Goal: Check status

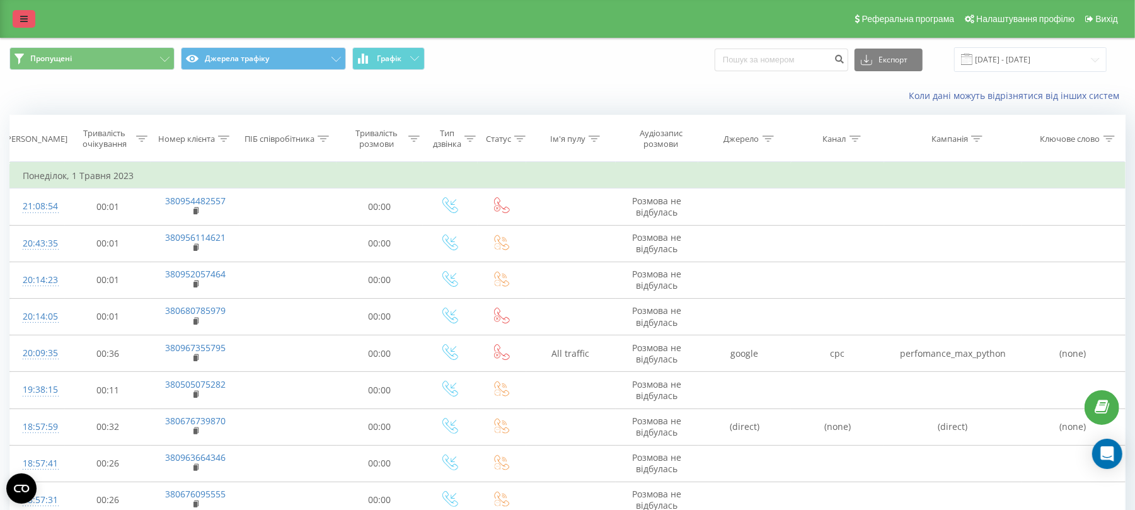
click at [21, 15] on icon at bounding box center [24, 18] width 8 height 9
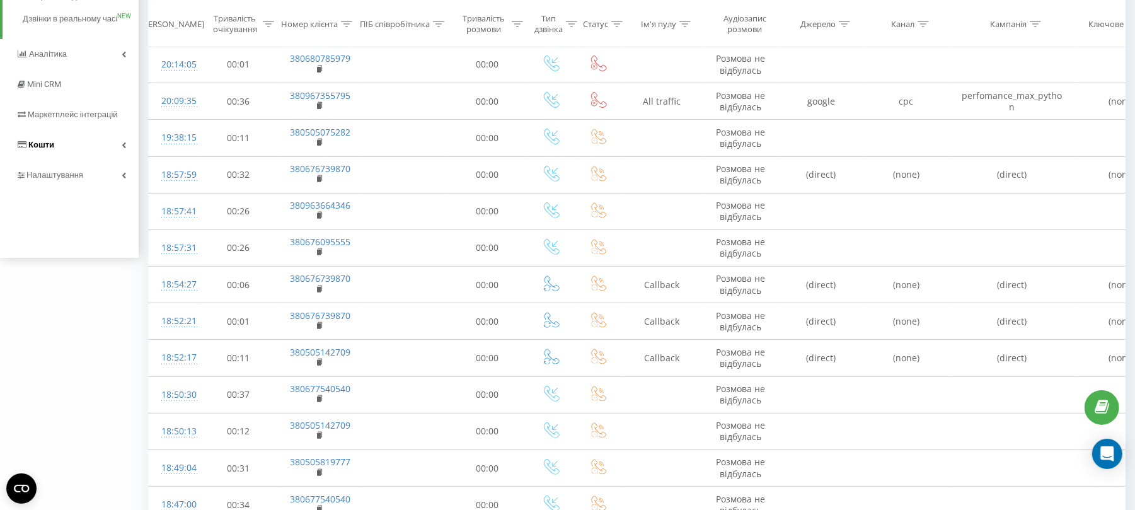
click at [50, 149] on span "Кошти" at bounding box center [41, 144] width 26 height 9
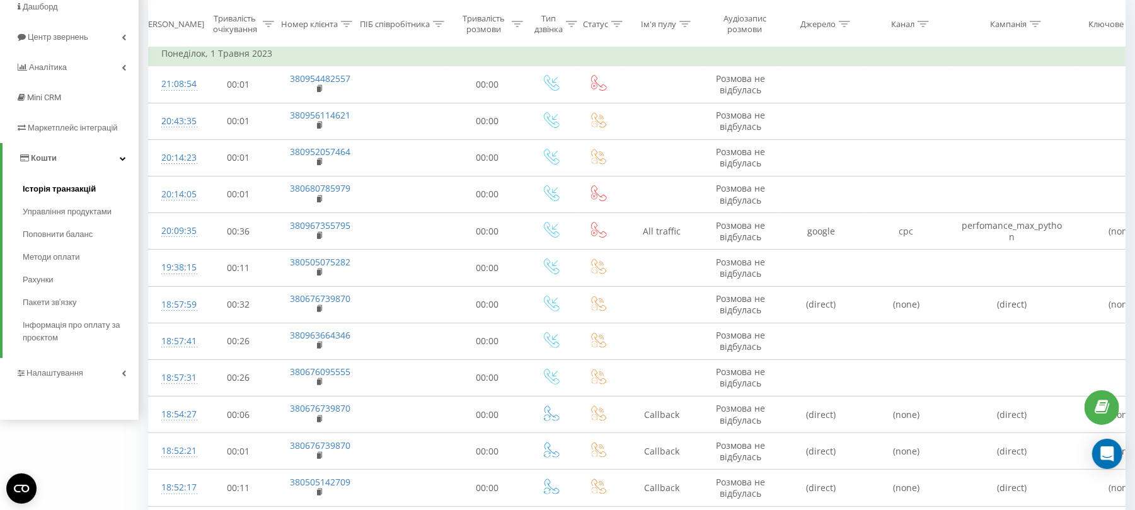
click at [76, 187] on span "Історія транзакцій" at bounding box center [59, 189] width 73 height 13
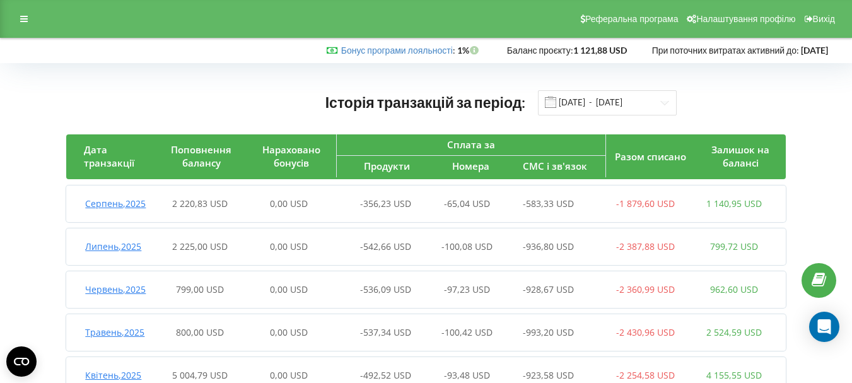
scroll to position [63, 0]
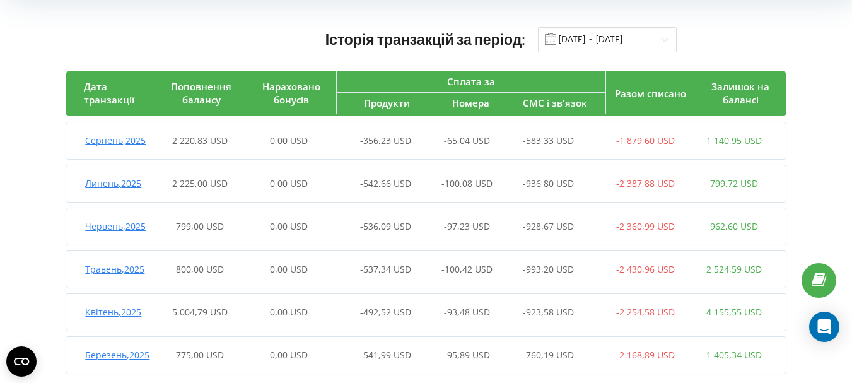
click at [100, 137] on span "Серпень , 2025" at bounding box center [115, 140] width 61 height 12
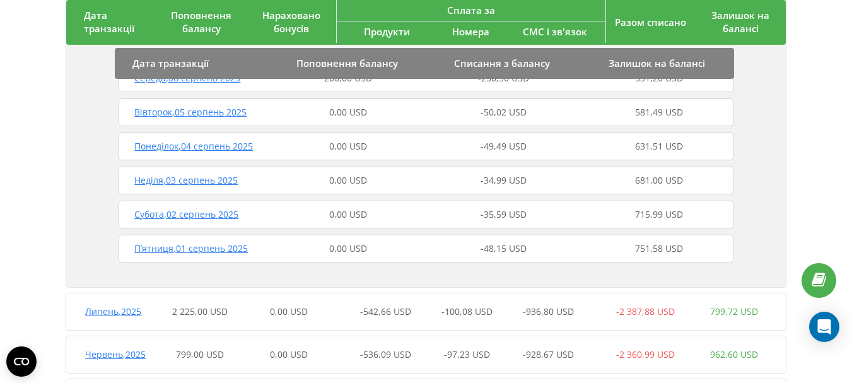
scroll to position [819, 0]
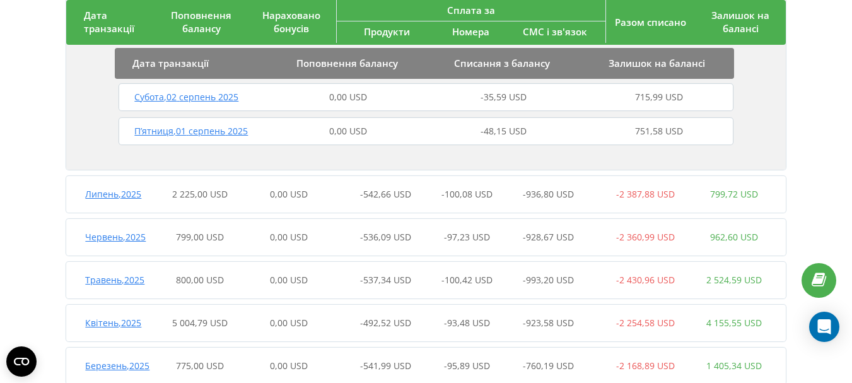
click at [146, 200] on div "Липень , 2025" at bounding box center [110, 194] width 89 height 13
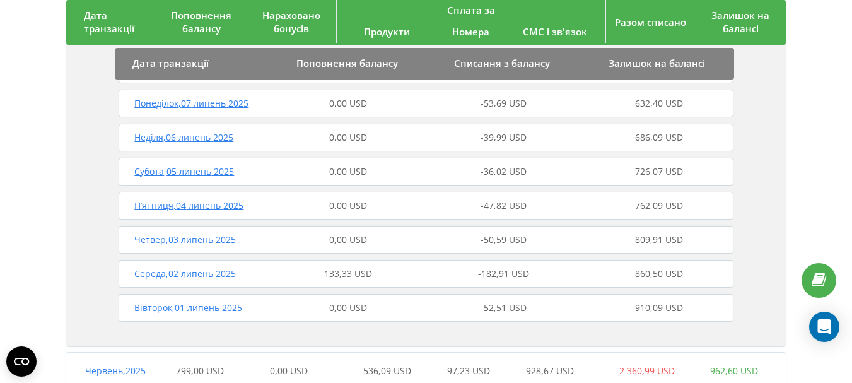
scroll to position [1954, 0]
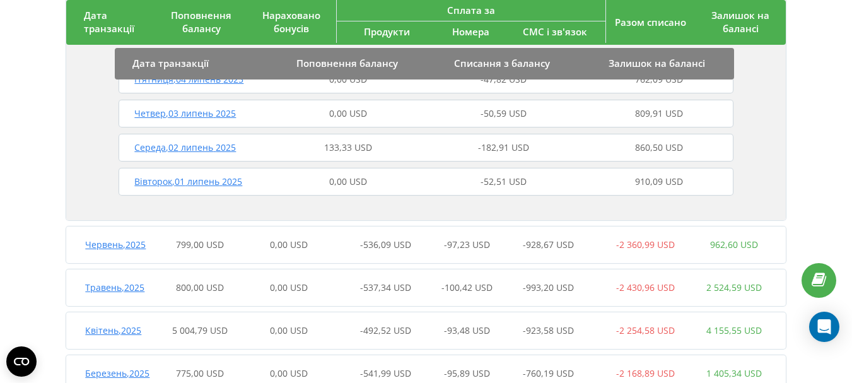
click at [119, 250] on span "Червень , 2025" at bounding box center [115, 244] width 61 height 12
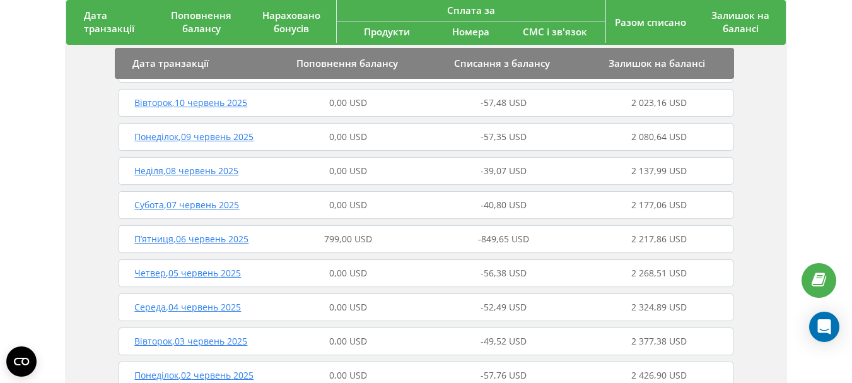
scroll to position [2900, 0]
